Goal: Information Seeking & Learning: Understand process/instructions

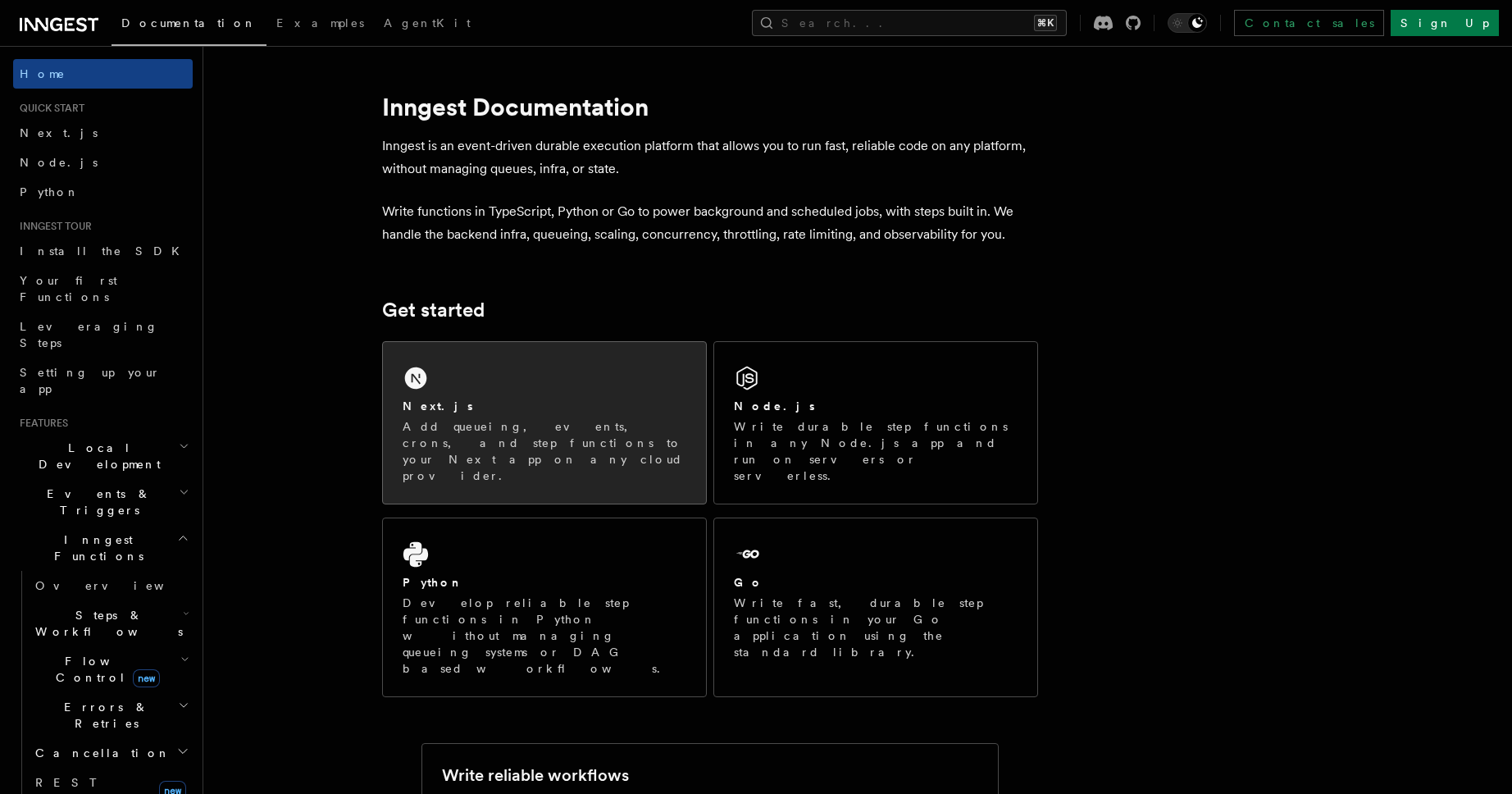
click at [445, 383] on div "Next.js Add queueing, events, crons, and step functions to your Next app on any…" at bounding box center [544, 422] width 323 height 161
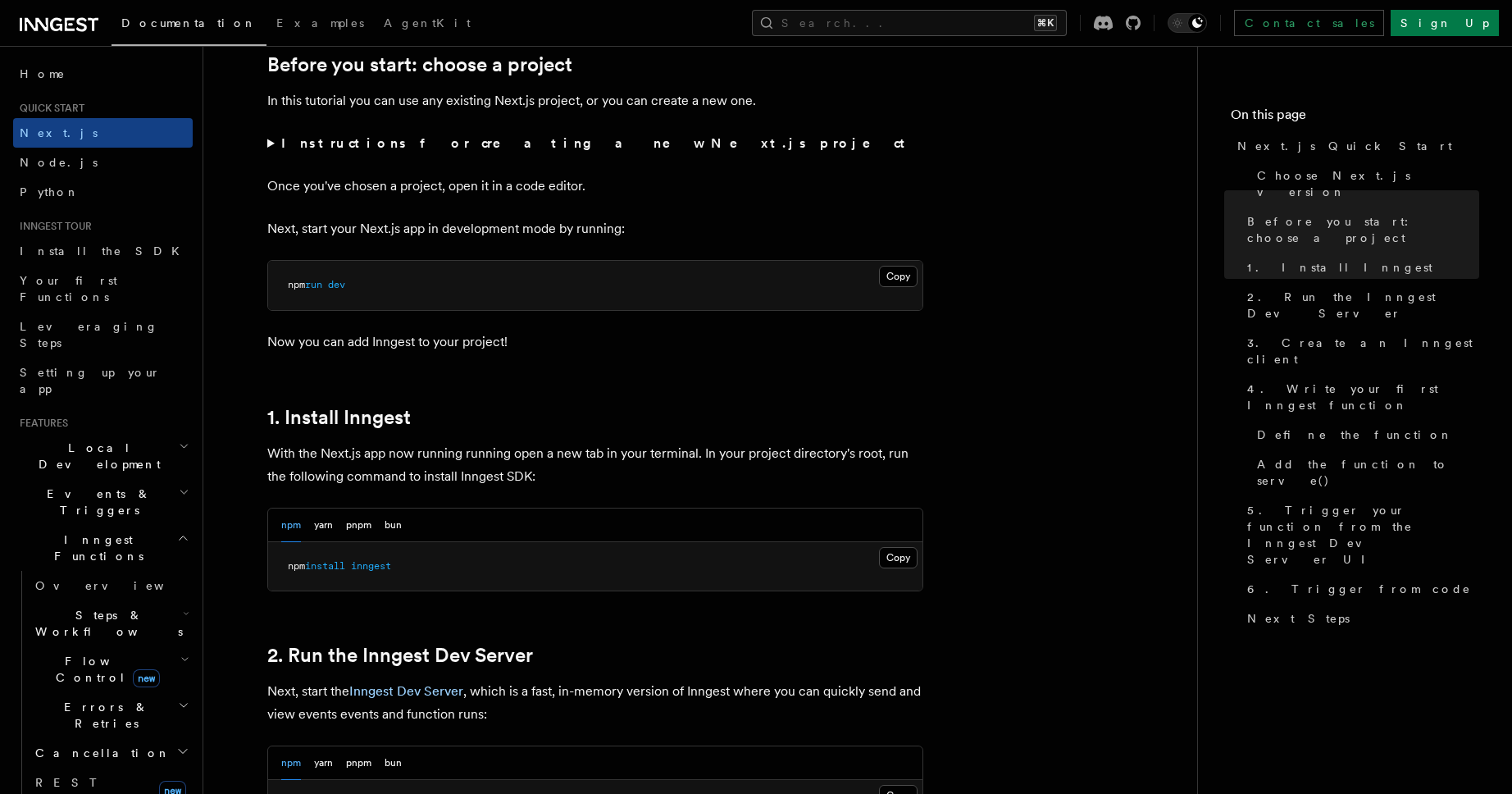
scroll to position [765, 0]
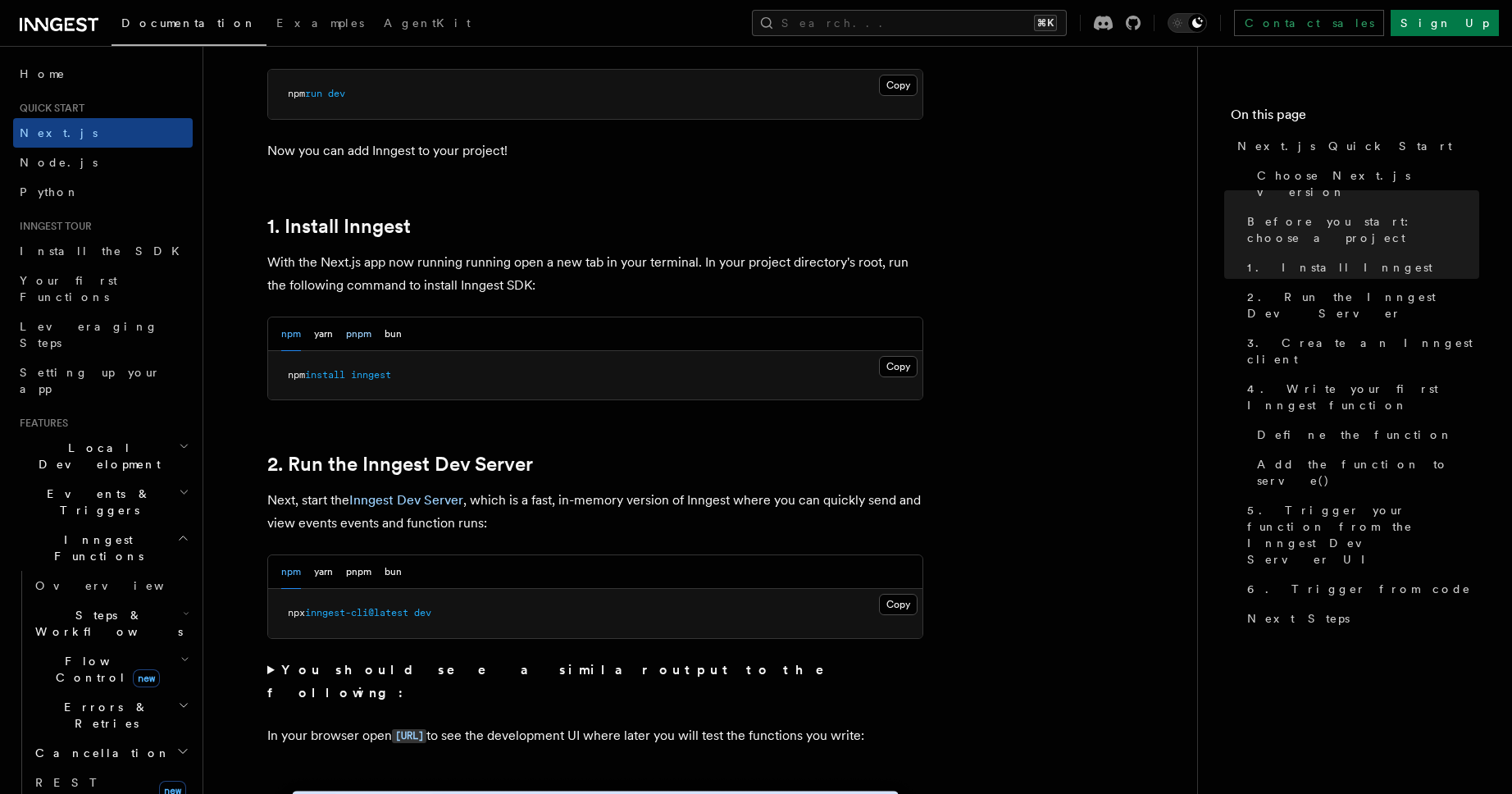
click at [351, 337] on button "pnpm" at bounding box center [359, 335] width 25 height 34
click at [883, 361] on button "Copy Copied" at bounding box center [897, 367] width 38 height 21
click at [484, 382] on pre "pnpm add inngest" at bounding box center [596, 375] width 655 height 49
click at [892, 594] on button "Copy Copied" at bounding box center [897, 605] width 38 height 21
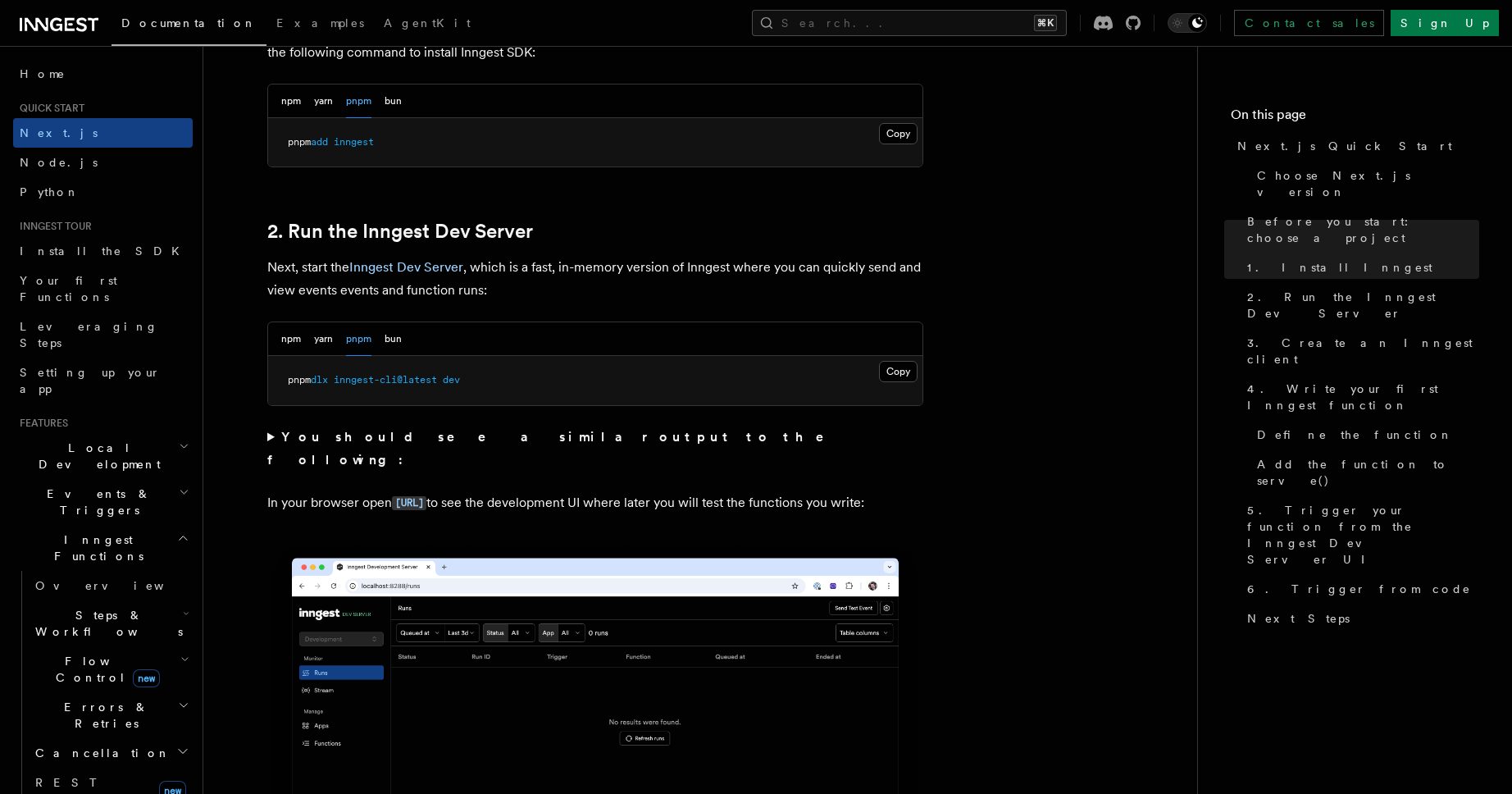
scroll to position [1013, 0]
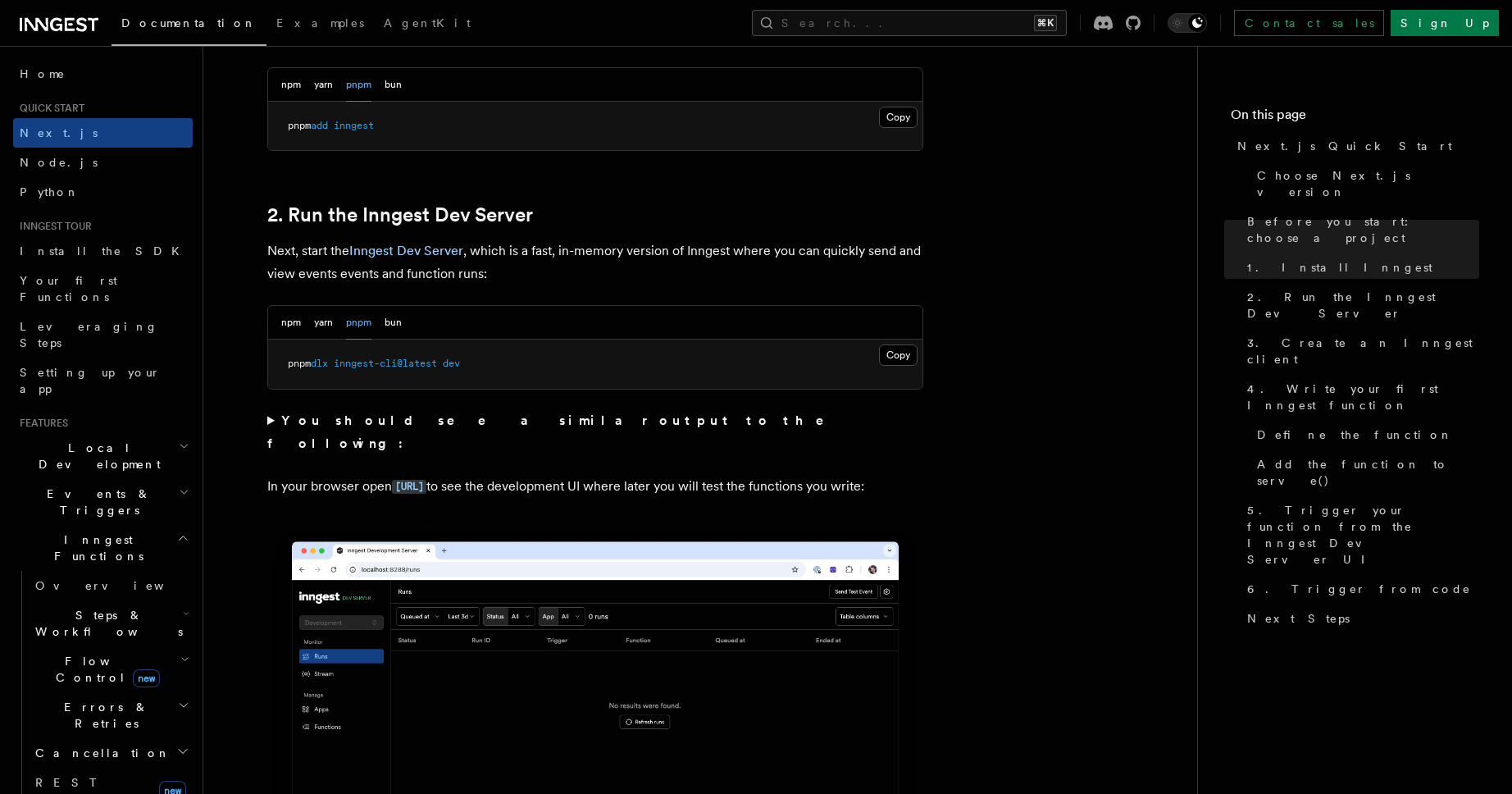
click at [879, 344] on button "Copy Copied" at bounding box center [897, 355] width 38 height 21
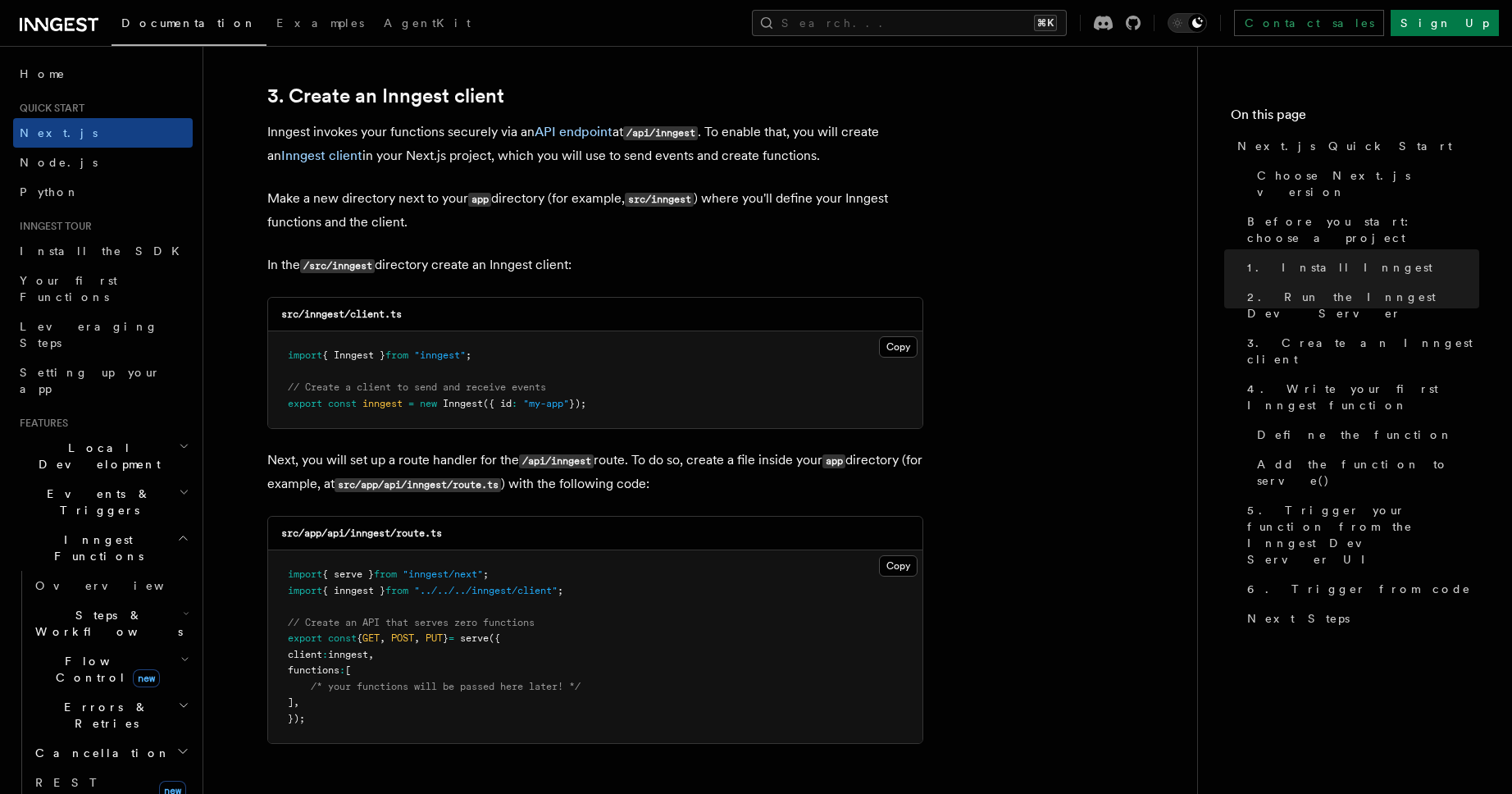
scroll to position [1946, 0]
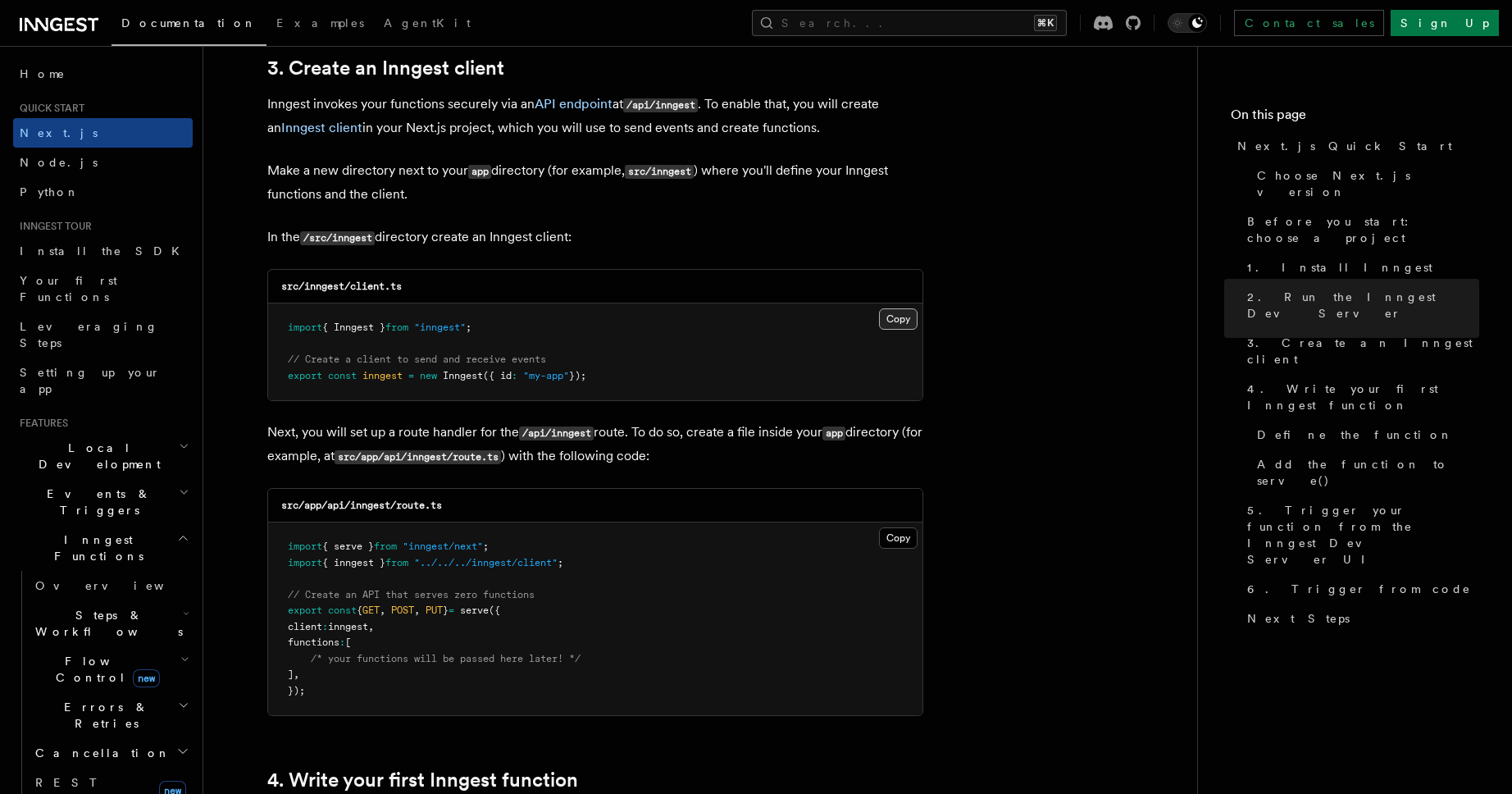
click at [902, 319] on button "Copy Copied" at bounding box center [897, 319] width 38 height 21
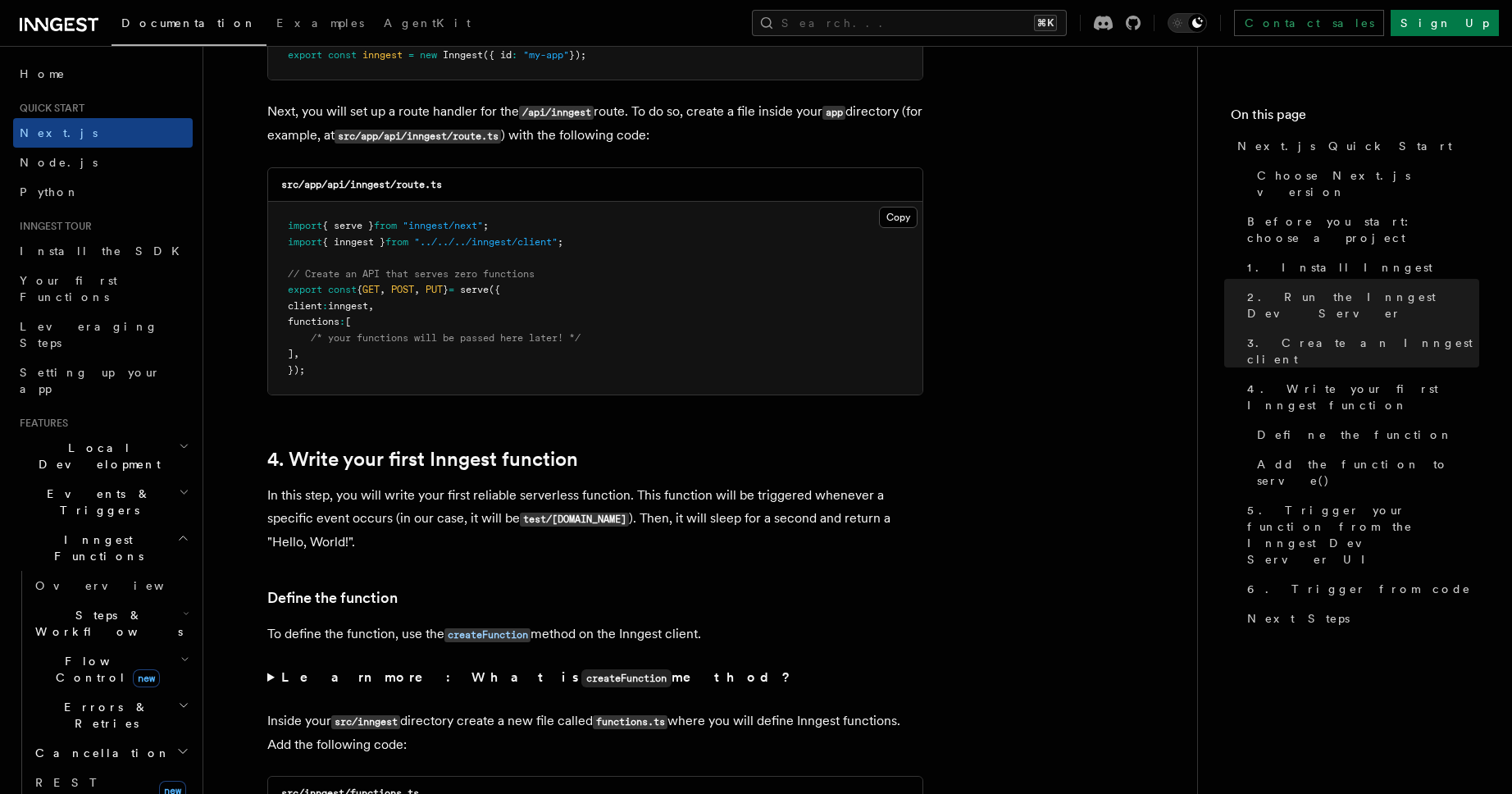
scroll to position [2268, 0]
click at [906, 218] on button "Copy Copied" at bounding box center [897, 217] width 38 height 21
click at [895, 214] on button "Copy Copied" at bounding box center [897, 217] width 38 height 21
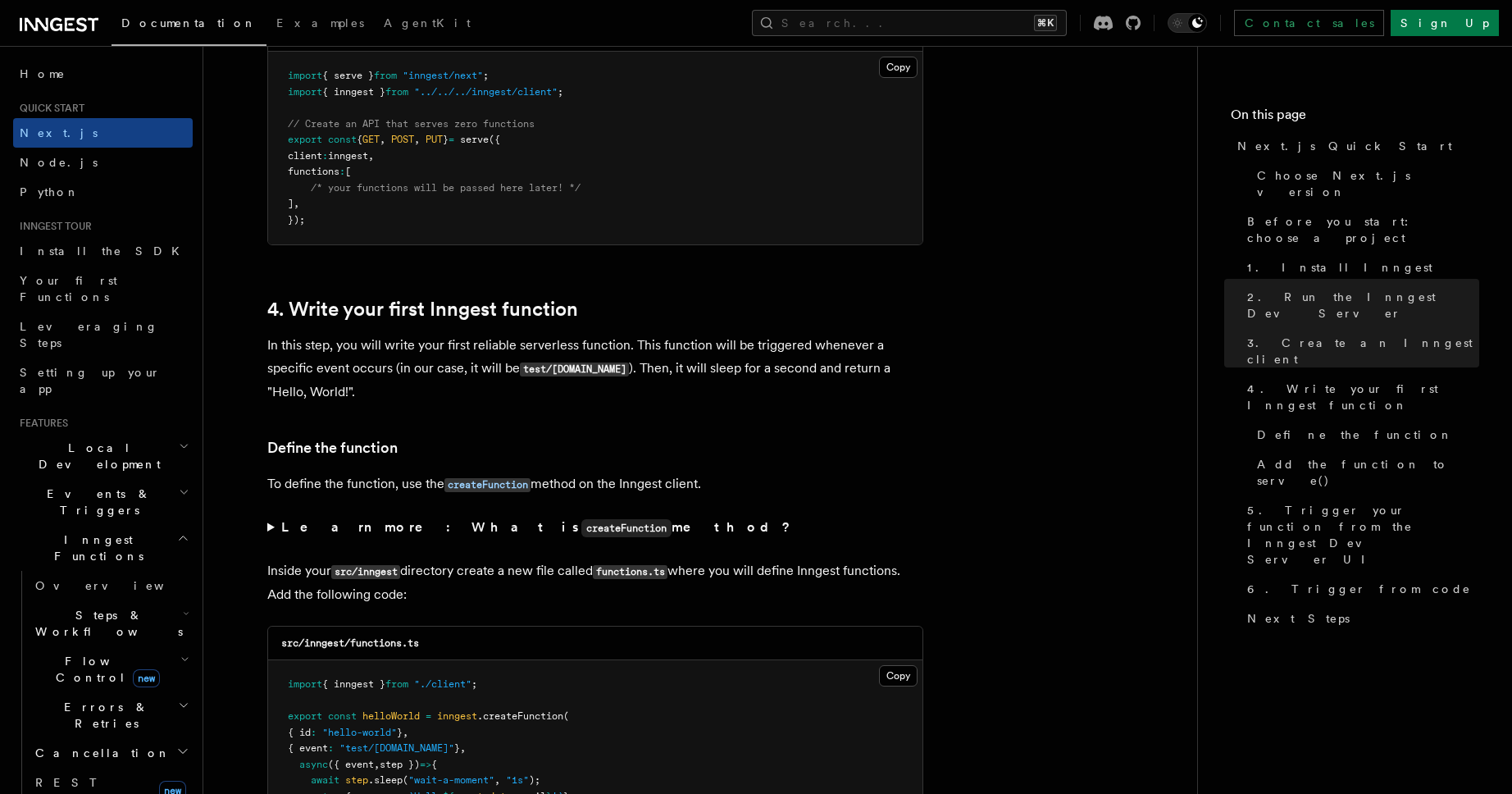
scroll to position [2419, 0]
click at [411, 398] on p "In this step, you will write your first reliable serverless function. This func…" at bounding box center [595, 366] width 656 height 70
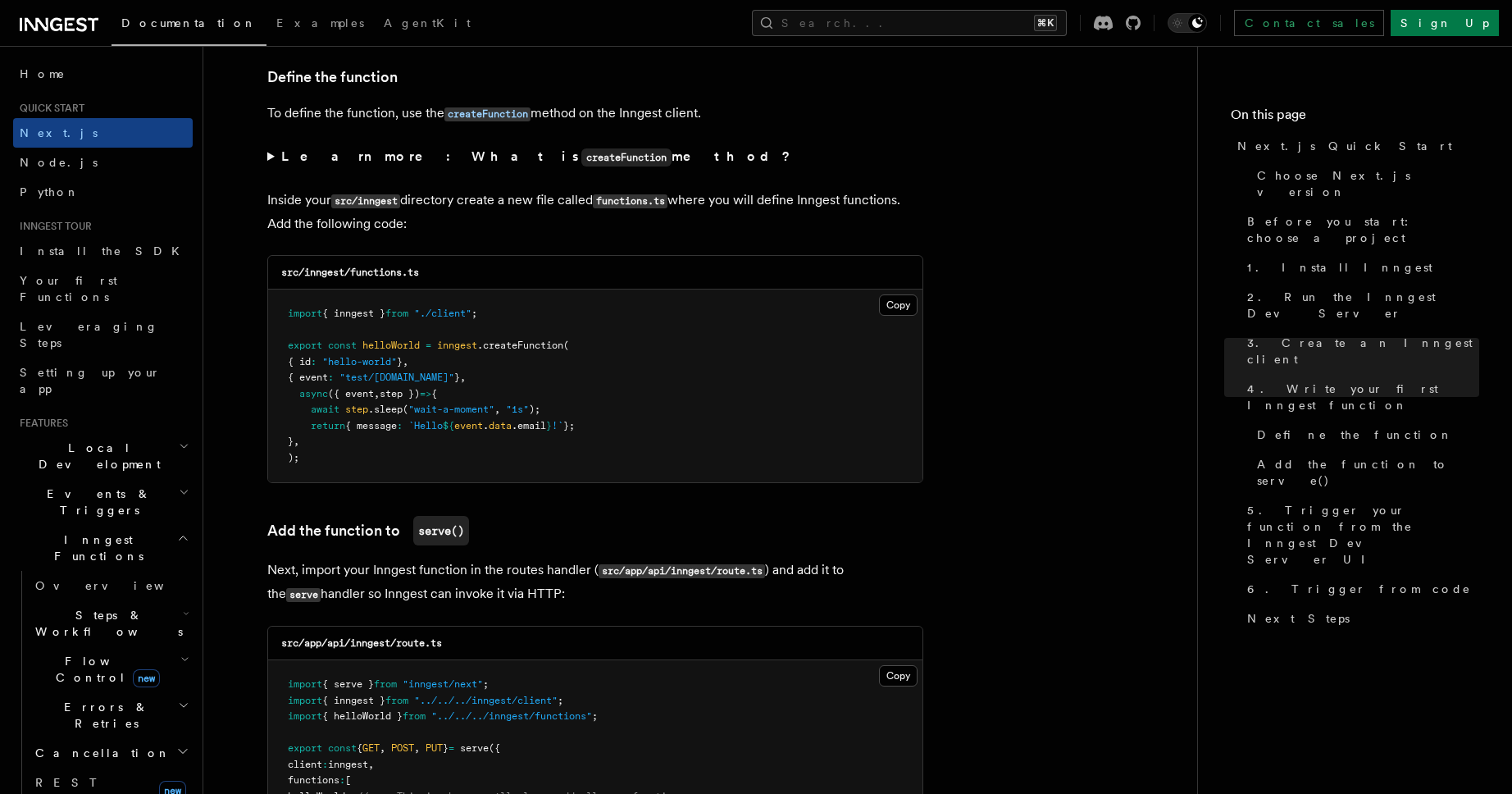
scroll to position [2773, 0]
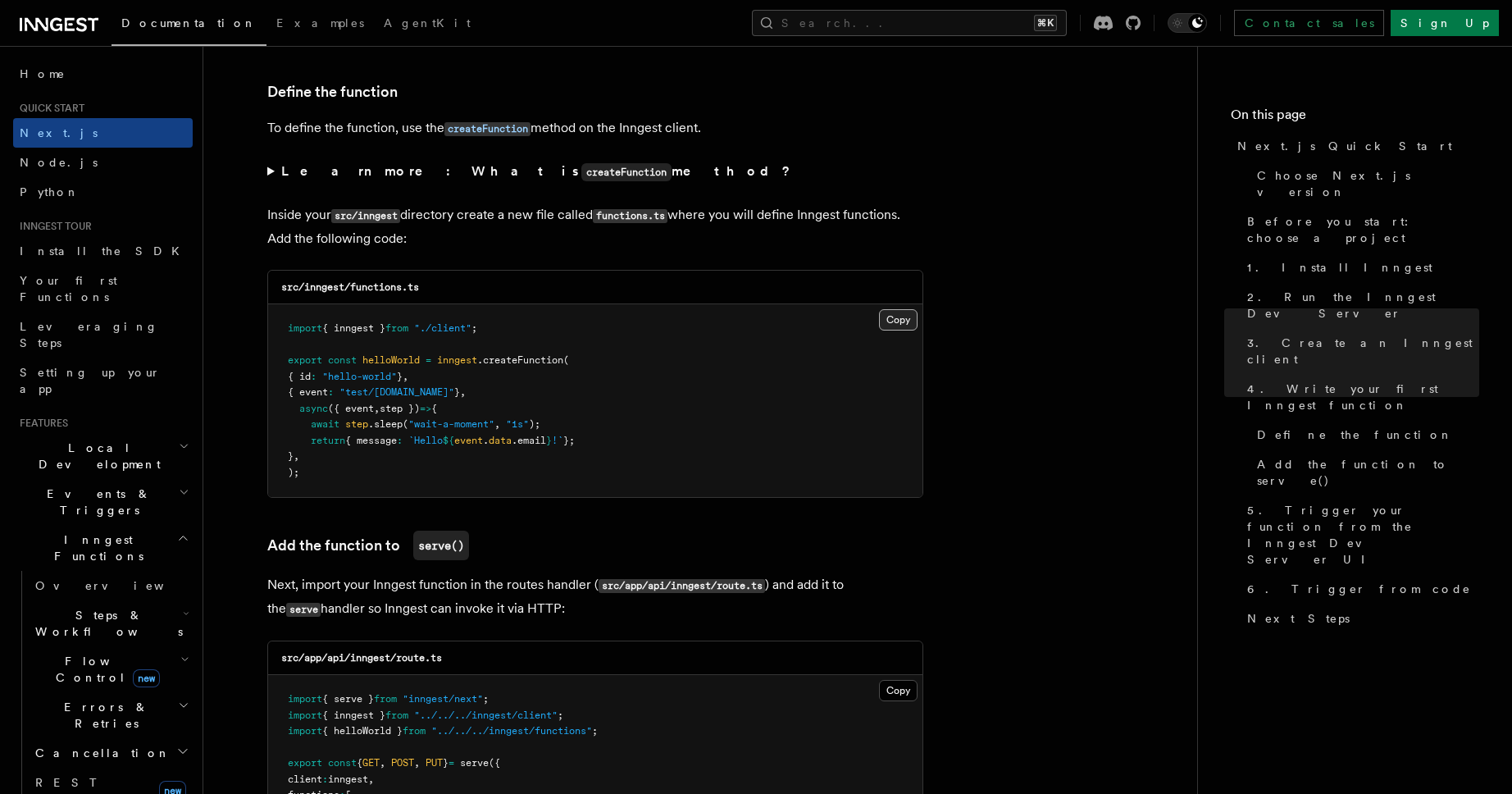
click at [907, 318] on button "Copy Copied" at bounding box center [897, 320] width 38 height 21
drag, startPoint x: 277, startPoint y: 293, endPoint x: 443, endPoint y: 293, distance: 166.0
click at [443, 293] on div "src/inngest/functions.ts" at bounding box center [596, 287] width 655 height 34
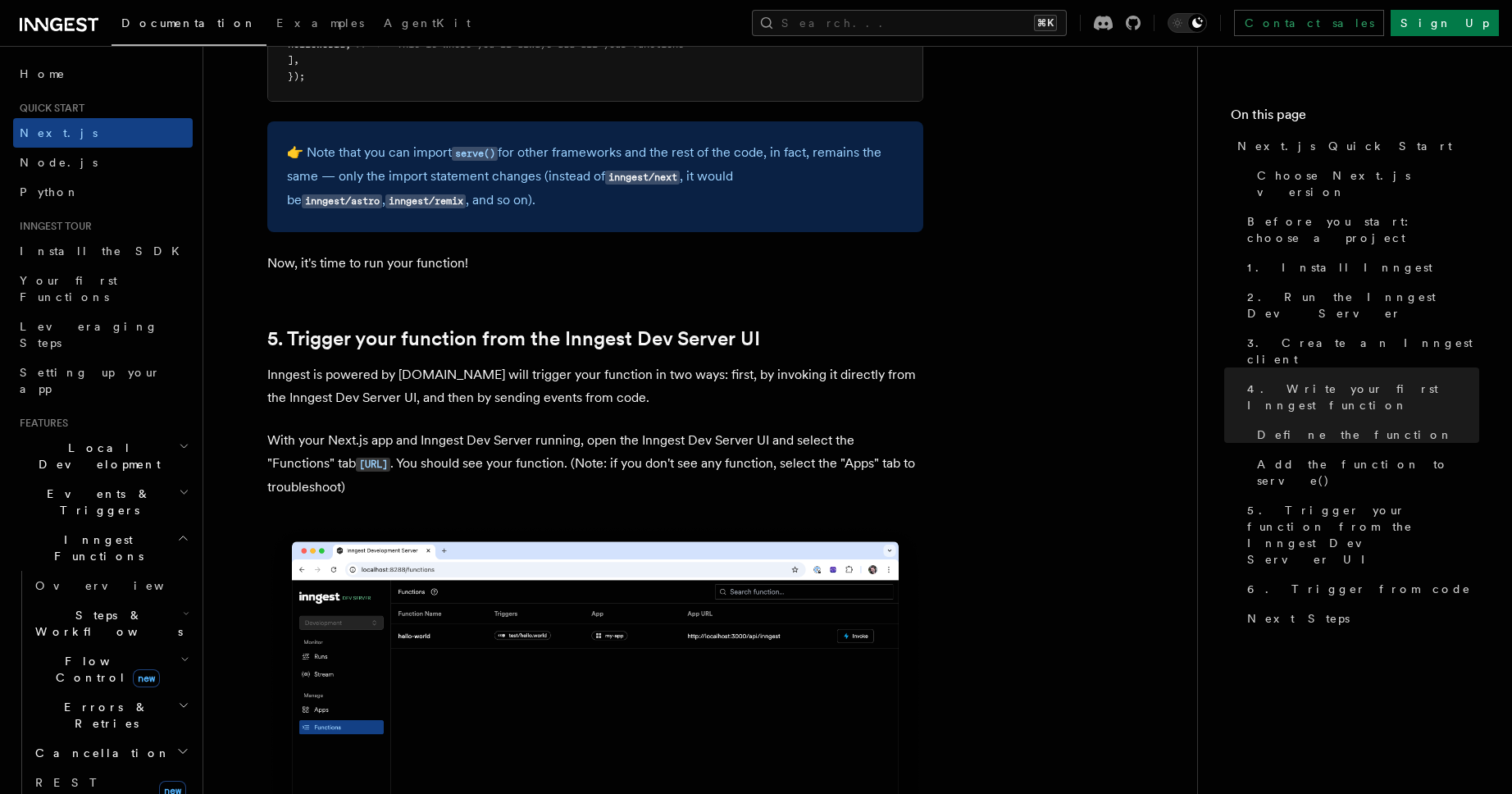
scroll to position [3542, 0]
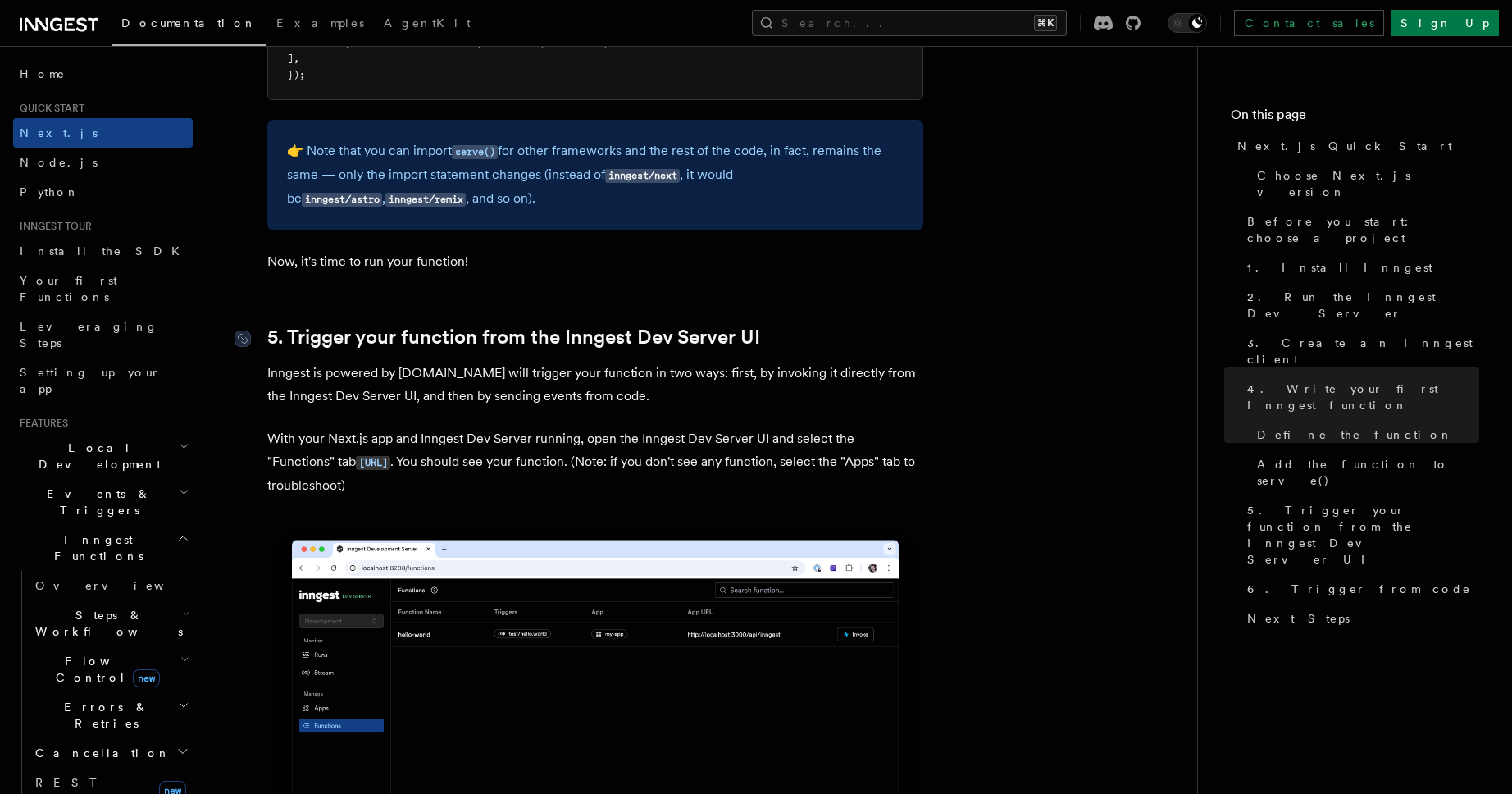
click at [616, 348] on link "5. Trigger your function from the Inngest Dev Server UI" at bounding box center [514, 337] width 492 height 23
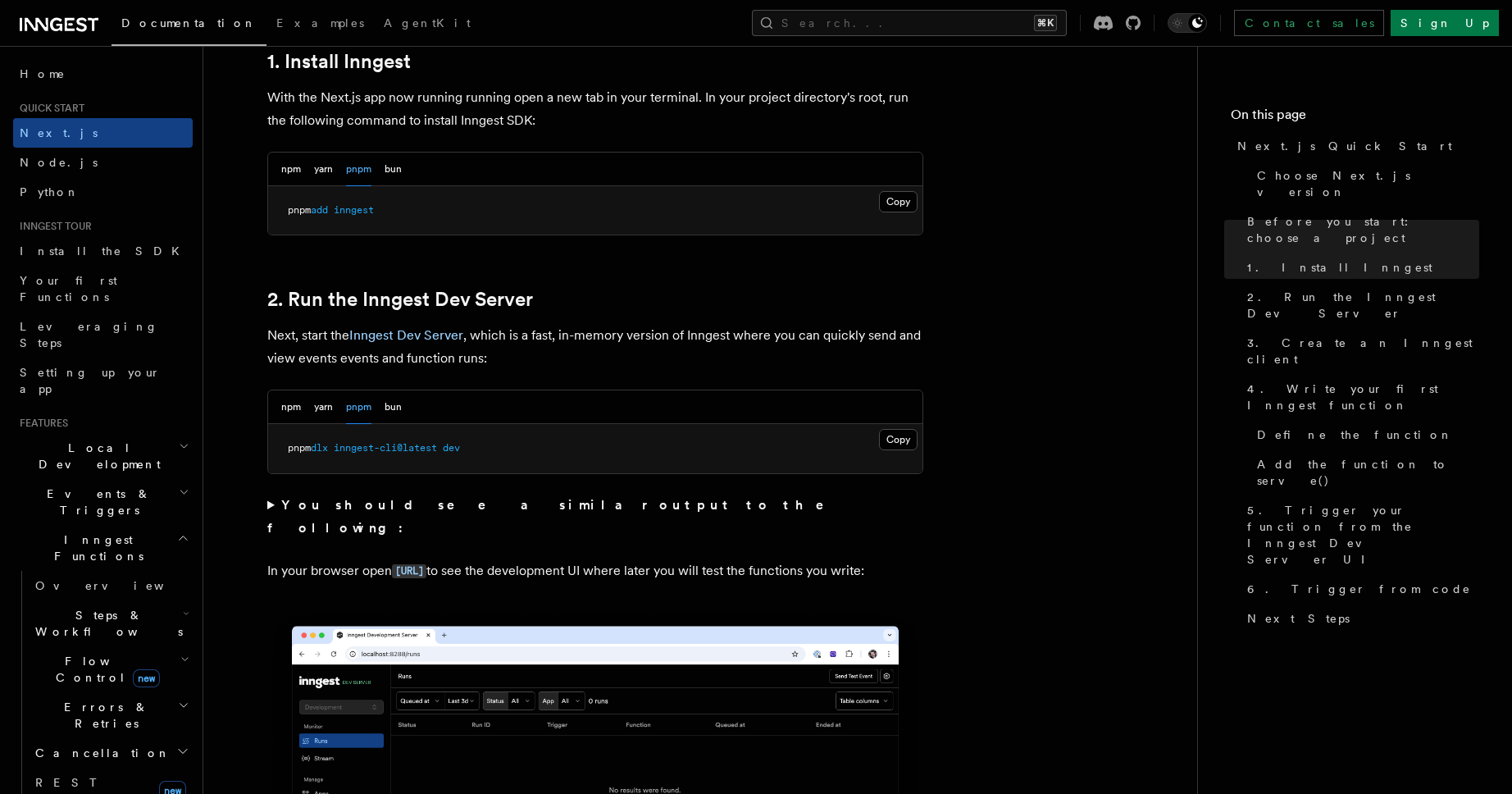
scroll to position [926, 0]
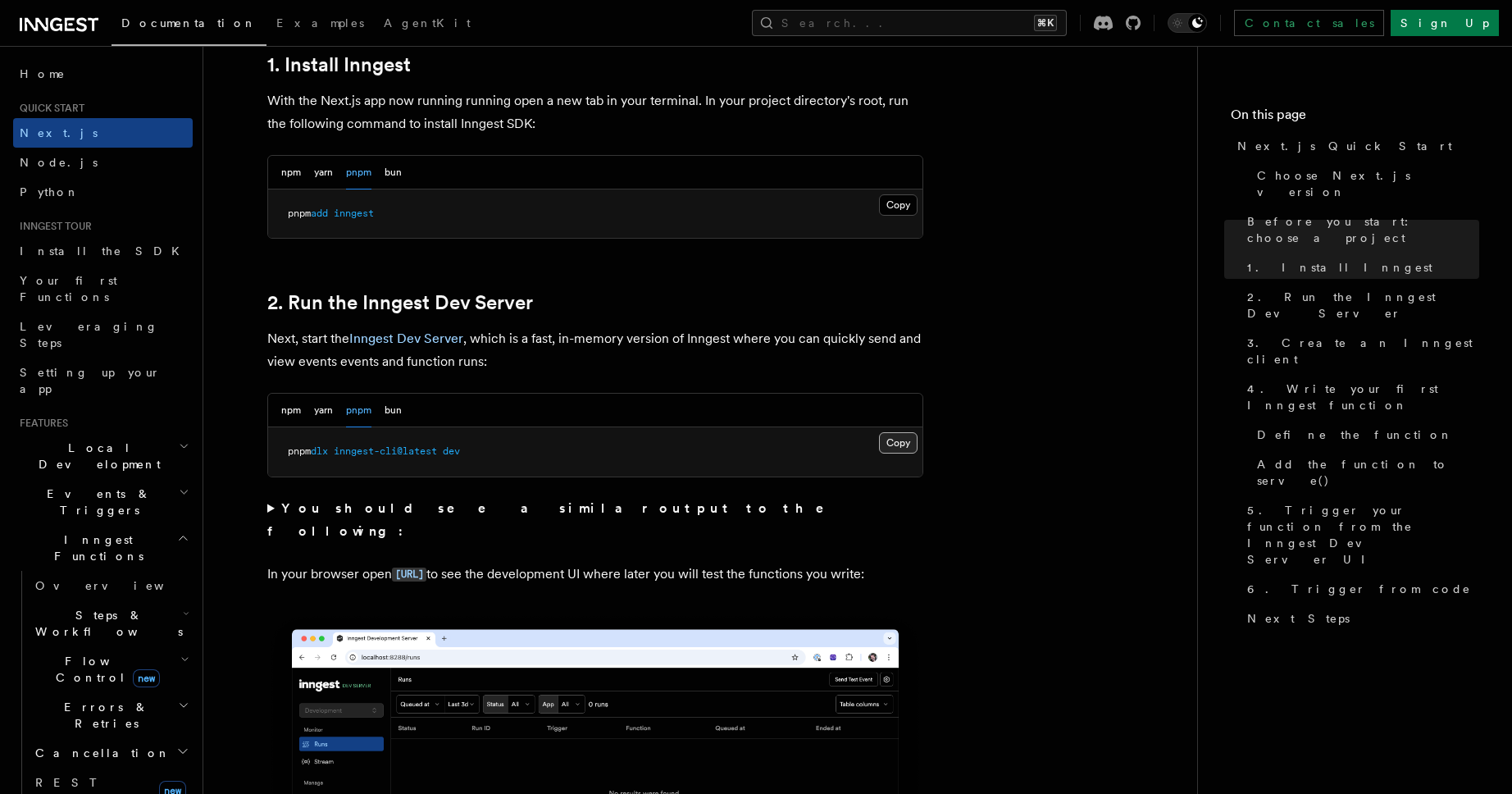
click at [912, 444] on button "Copy Copied" at bounding box center [897, 442] width 38 height 21
click at [637, 403] on div "npm yarn pnpm bun" at bounding box center [596, 410] width 655 height 34
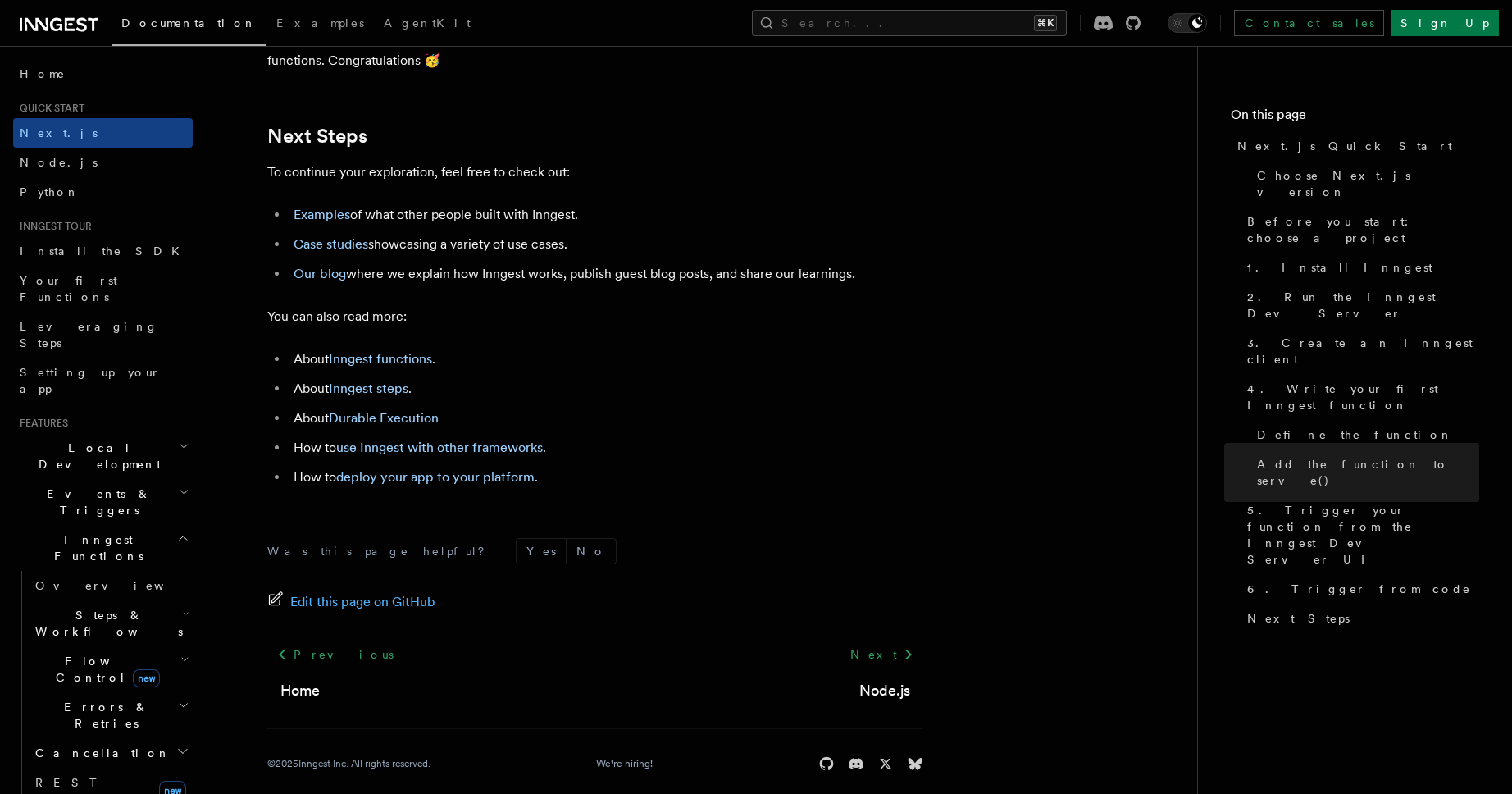
scroll to position [10262, 0]
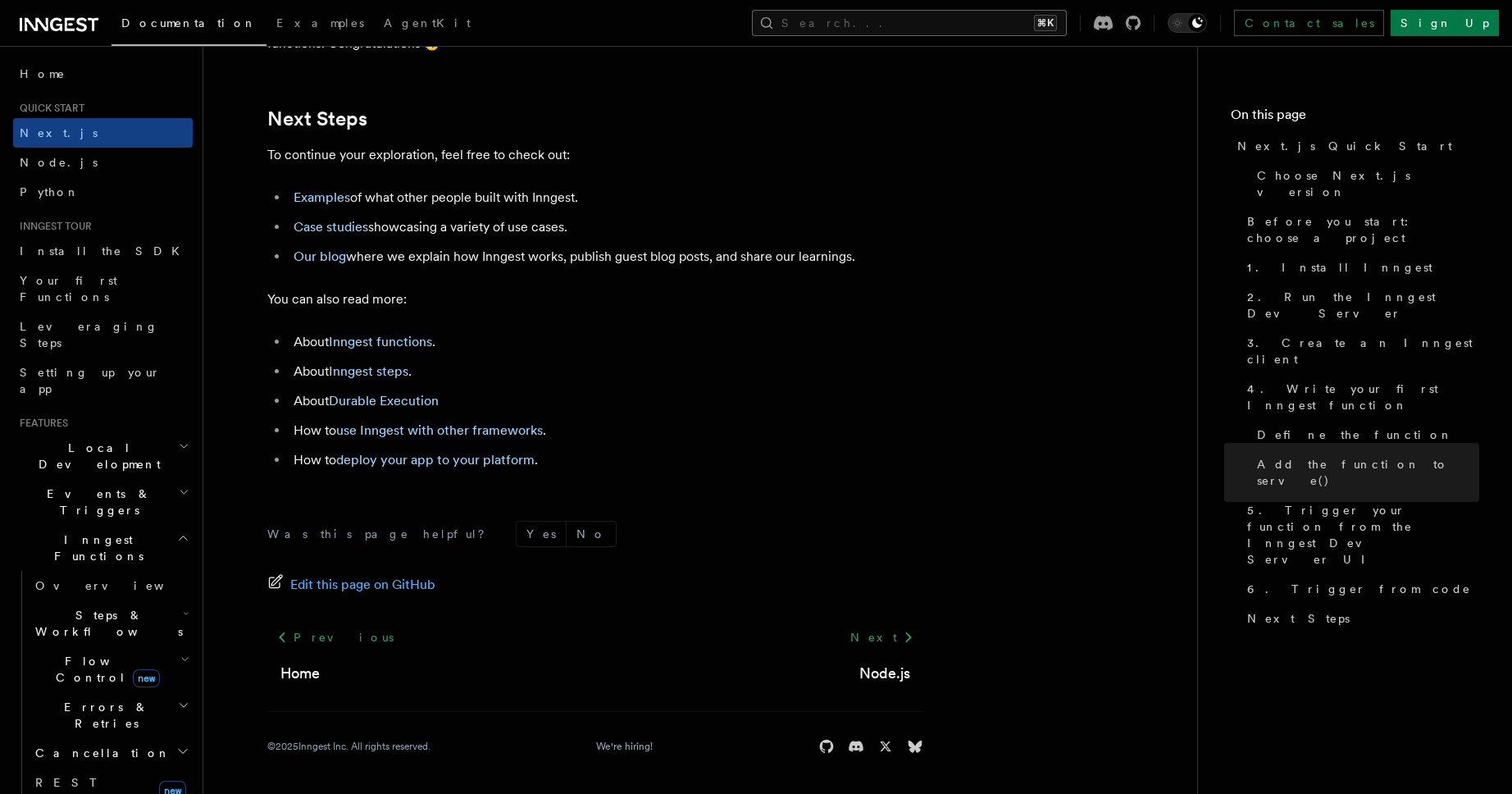
click at [977, 23] on button "Search... ⌘K" at bounding box center [909, 22] width 315 height 26
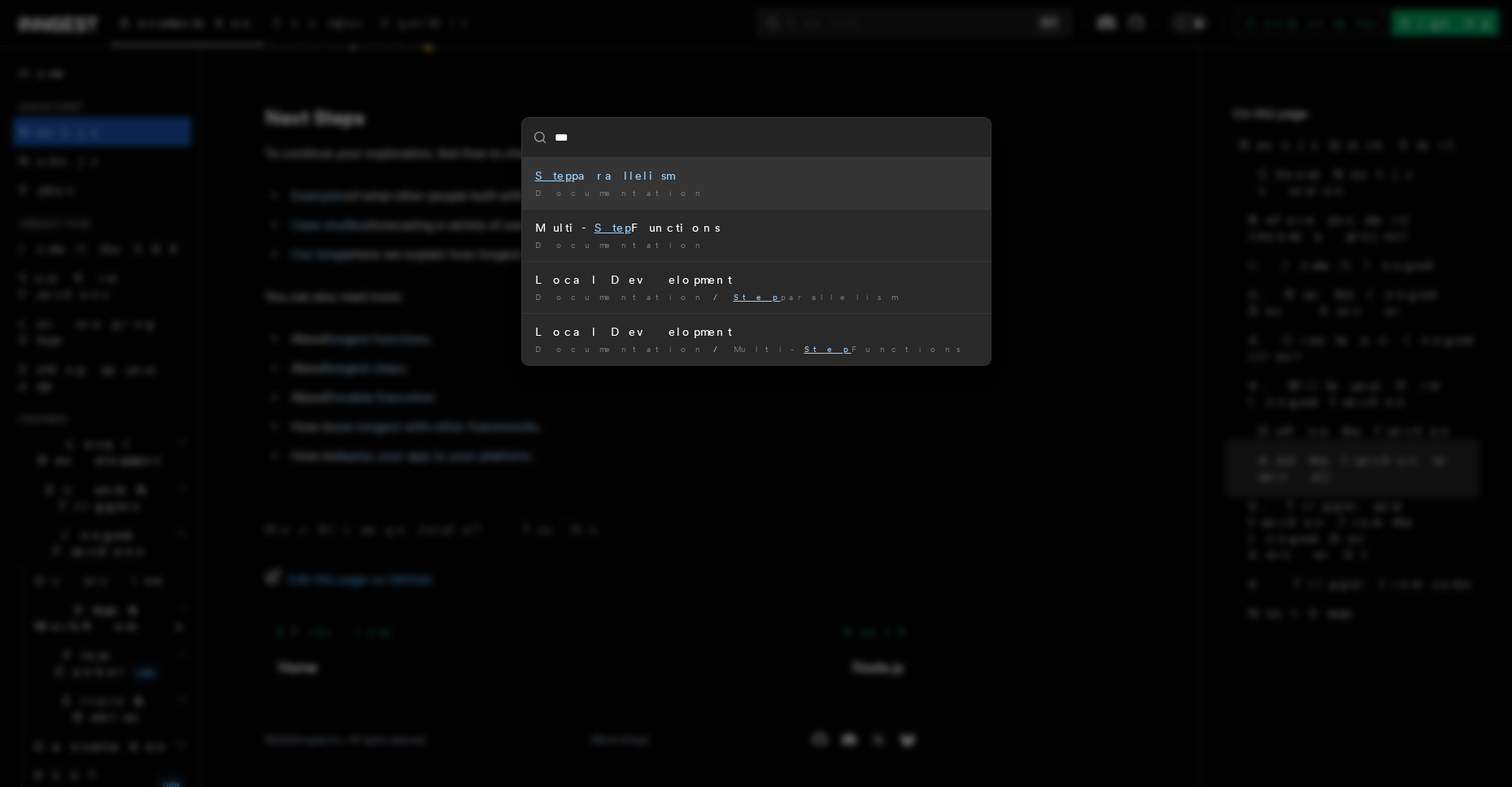
type input "****"
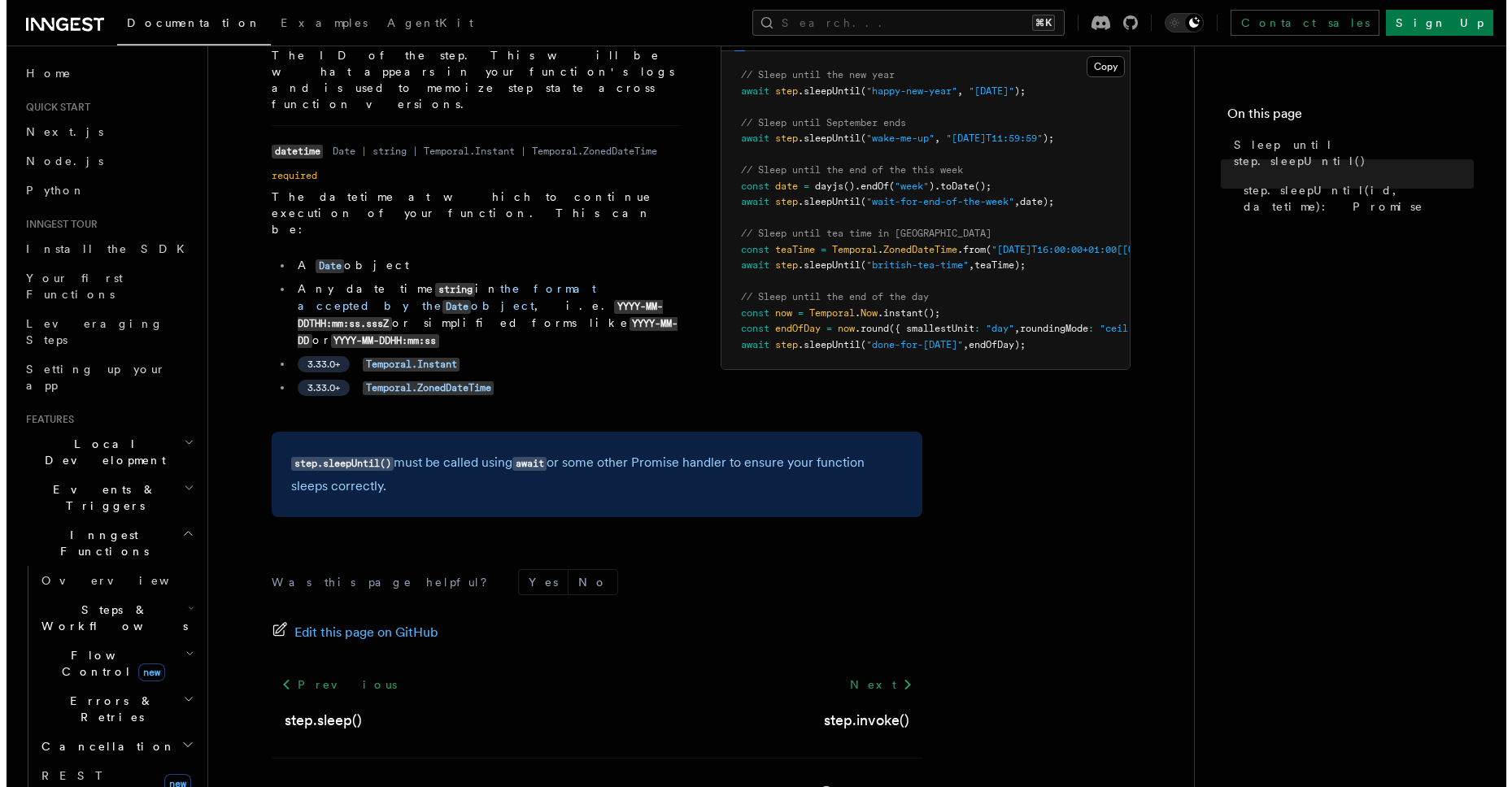
scroll to position [188, 0]
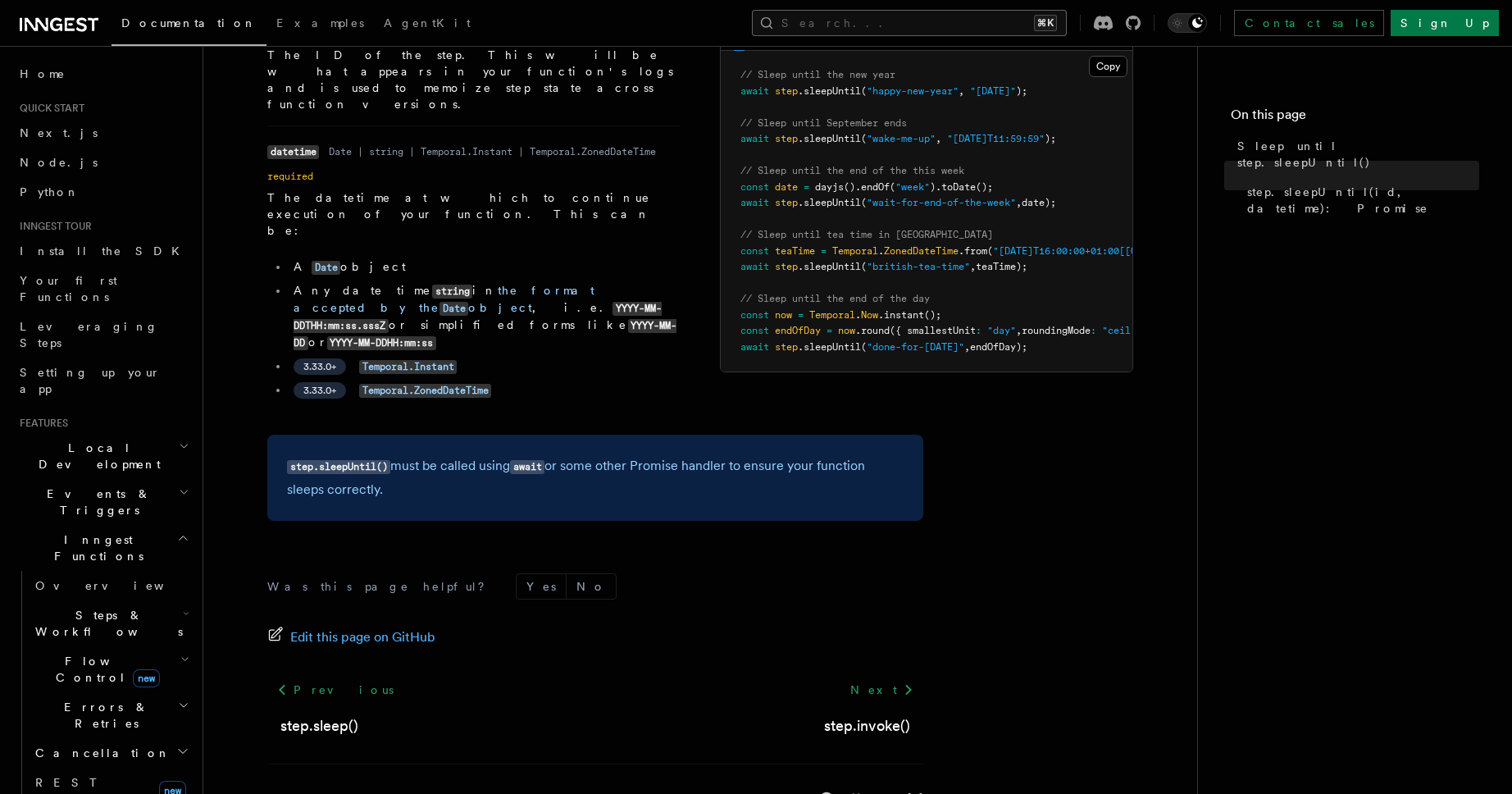
click at [941, 16] on button "Search... ⌘K" at bounding box center [909, 22] width 315 height 26
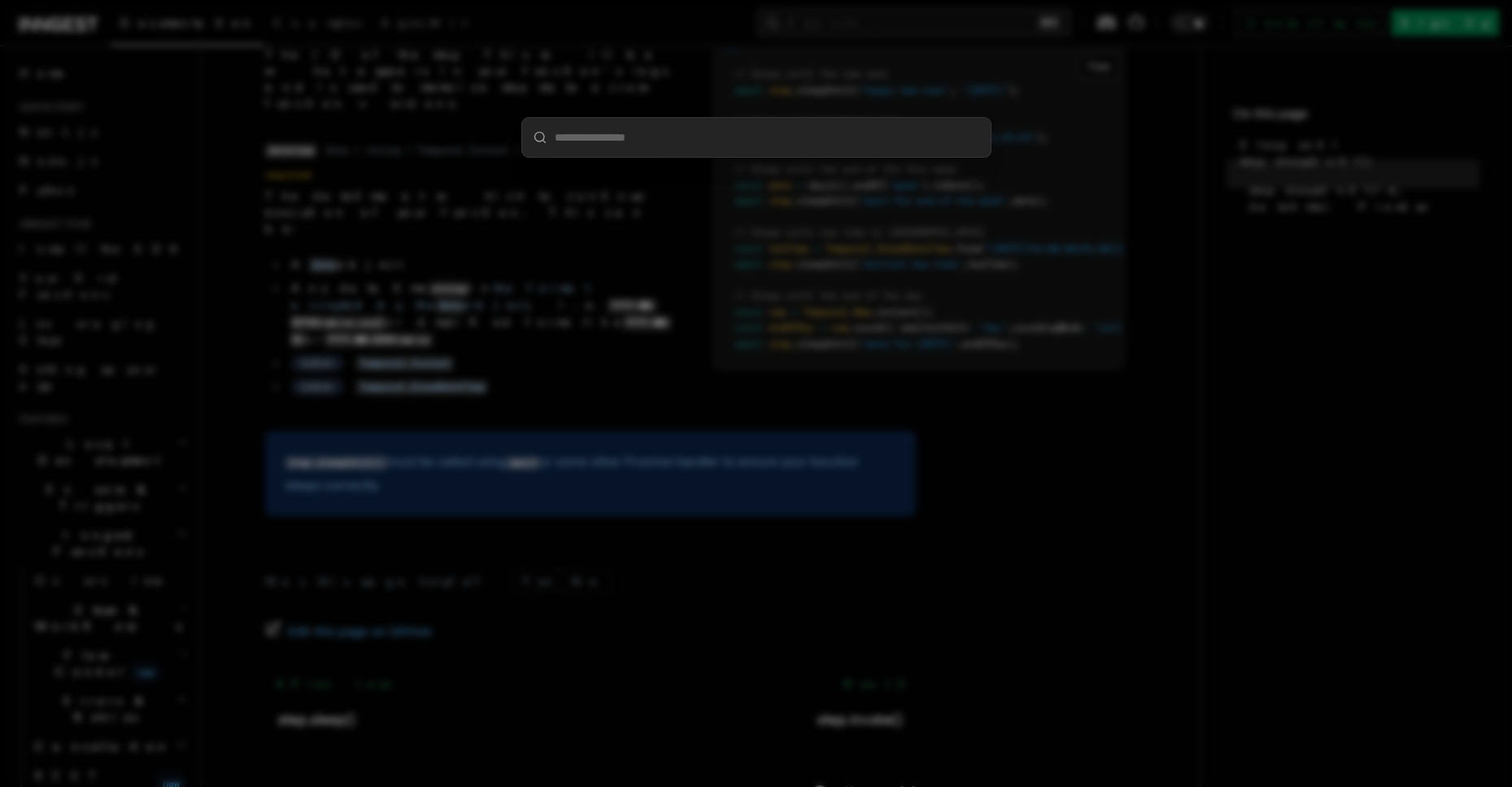
type input "*"
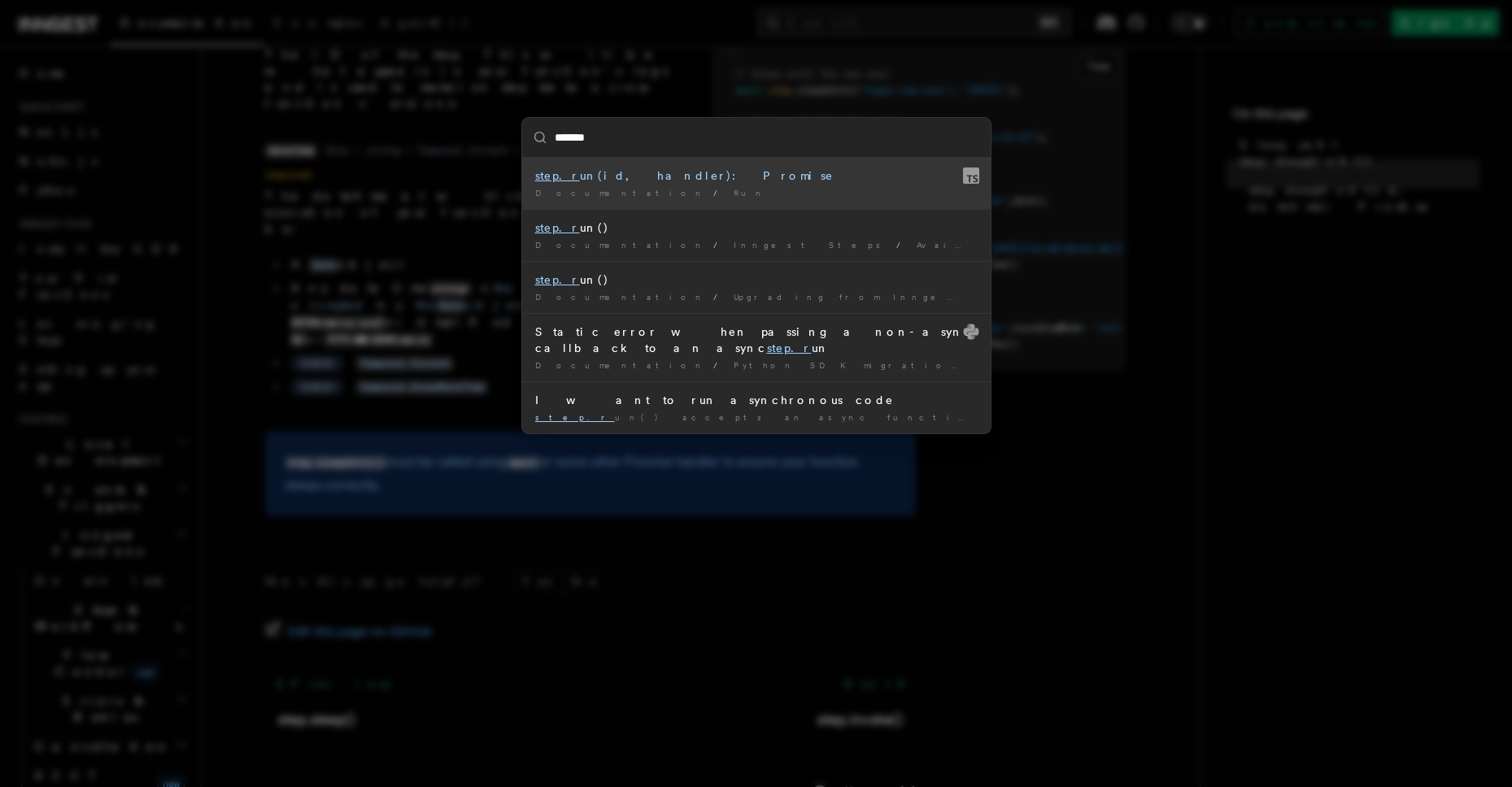
type input "********"
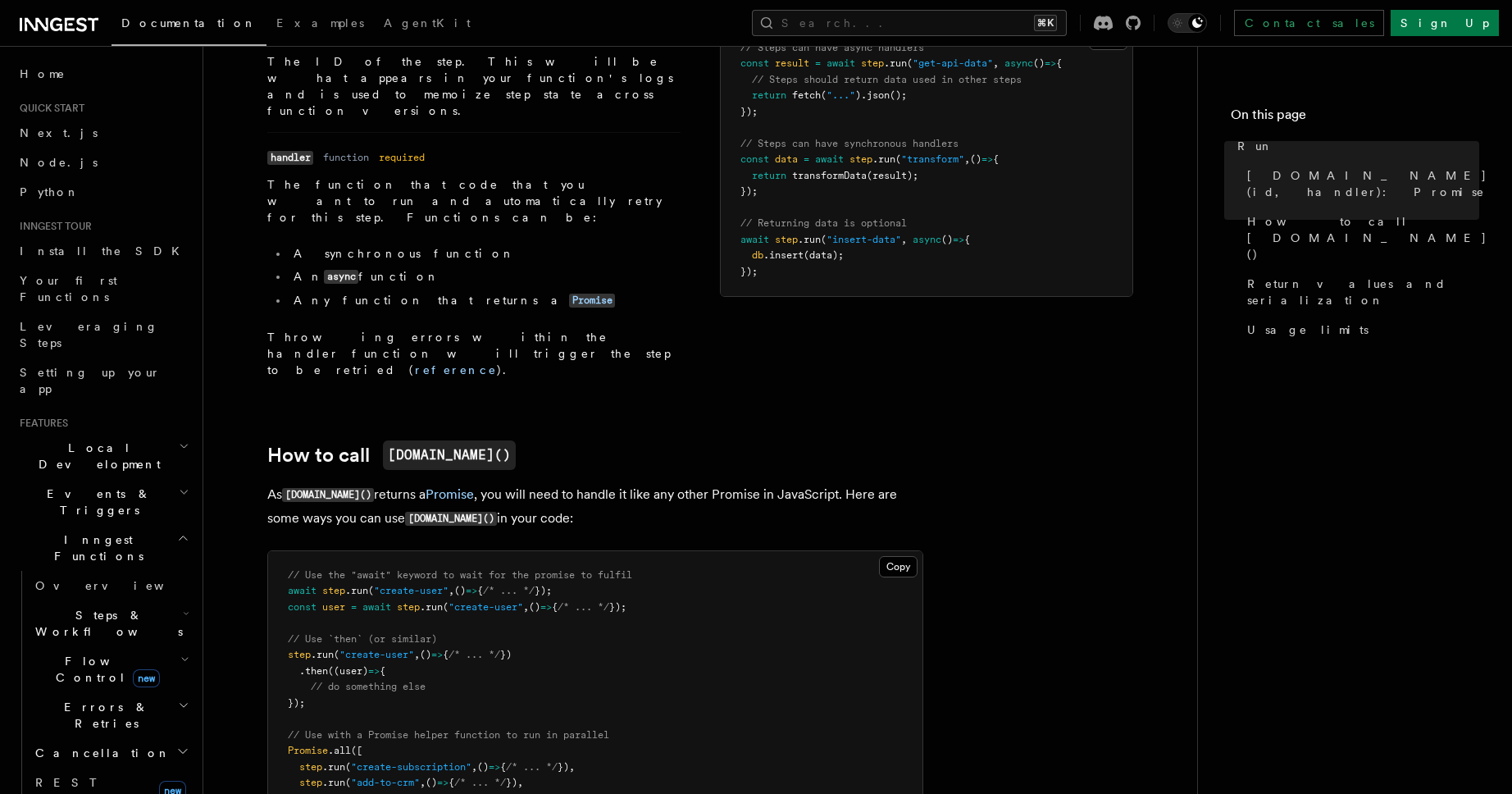
scroll to position [533, 0]
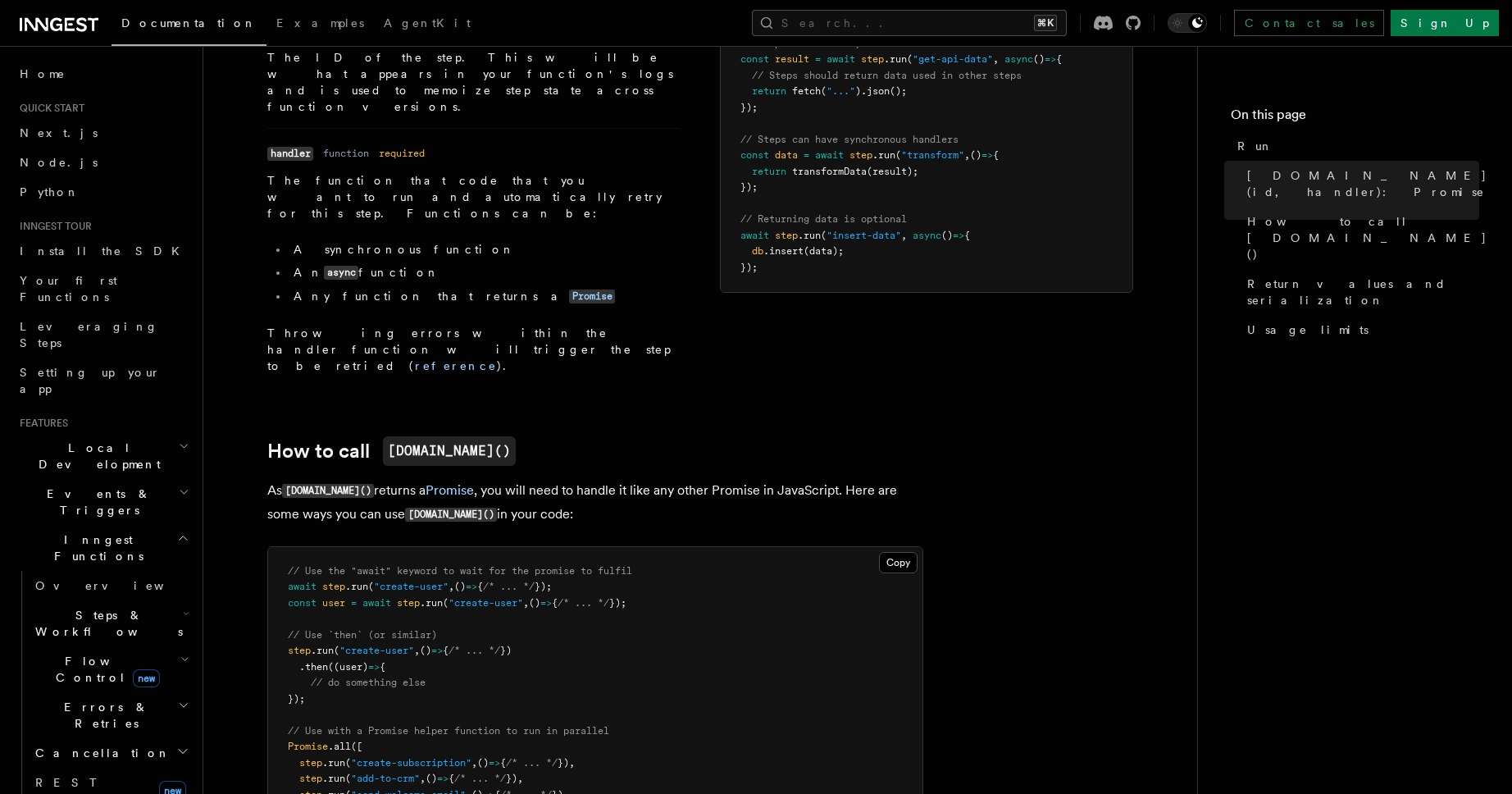
drag, startPoint x: 292, startPoint y: 198, endPoint x: 781, endPoint y: 12, distance: 523.2
